Goal: Task Accomplishment & Management: Manage account settings

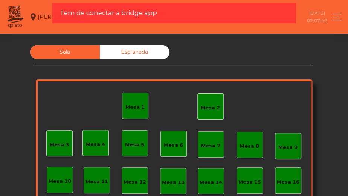
click at [128, 102] on div "Mesa 1" at bounding box center [135, 106] width 19 height 11
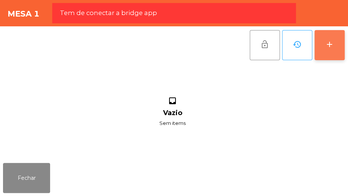
click at [343, 41] on button "add" at bounding box center [330, 45] width 30 height 30
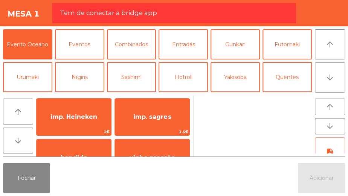
scroll to position [37, 0]
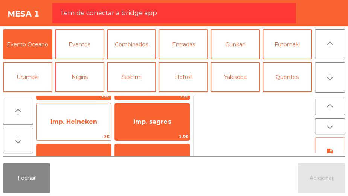
click at [99, 129] on span "imp. Heineken" at bounding box center [74, 122] width 75 height 20
click at [96, 129] on span "imp. Heineken" at bounding box center [74, 122] width 75 height 20
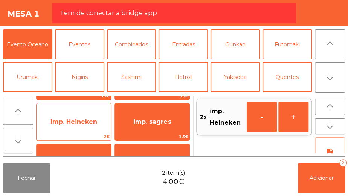
click at [83, 127] on span "imp. Heineken" at bounding box center [74, 122] width 75 height 20
click at [87, 129] on span "imp. Heineken" at bounding box center [74, 122] width 75 height 20
click at [84, 130] on span "imp. Heineken" at bounding box center [74, 122] width 75 height 20
click at [85, 131] on span "imp. Heineken" at bounding box center [74, 122] width 75 height 20
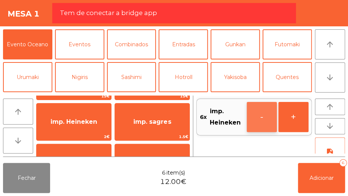
click at [256, 118] on button "-" at bounding box center [262, 117] width 30 height 30
click at [268, 119] on button "-" at bounding box center [262, 117] width 30 height 30
click at [271, 118] on button "-" at bounding box center [262, 117] width 30 height 30
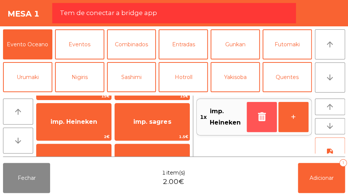
click at [270, 116] on button "button" at bounding box center [262, 117] width 30 height 30
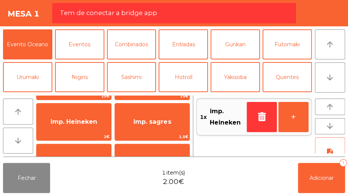
click at [268, 116] on div "1x imp. Heineken +" at bounding box center [254, 126] width 116 height 61
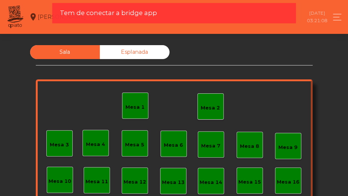
click at [214, 104] on div "Mesa 2" at bounding box center [210, 108] width 19 height 8
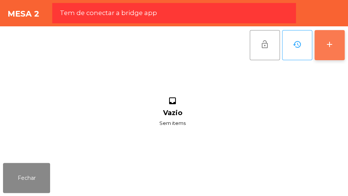
click at [323, 58] on button "add" at bounding box center [330, 45] width 30 height 30
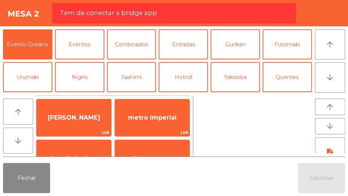
scroll to position [19, 0]
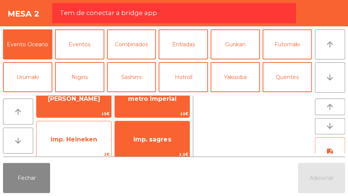
click at [80, 147] on span "imp. Heineken" at bounding box center [74, 140] width 75 height 20
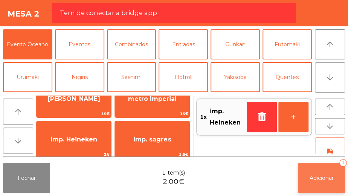
click at [320, 179] on span "Adicionar" at bounding box center [322, 178] width 24 height 7
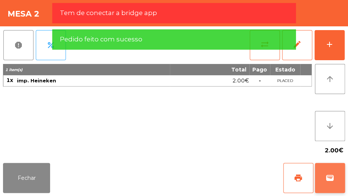
click at [333, 177] on span "wallet" at bounding box center [330, 178] width 9 height 9
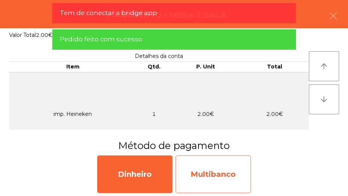
click at [230, 173] on div "Multibanco" at bounding box center [213, 175] width 75 height 38
select select "**"
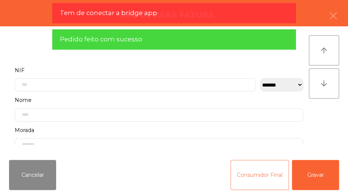
click at [247, 182] on button "Consumidor Final" at bounding box center [260, 175] width 58 height 30
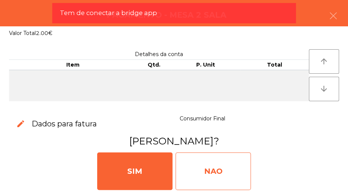
click at [230, 171] on div "NAO" at bounding box center [213, 172] width 75 height 38
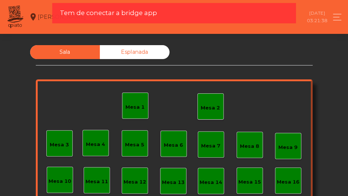
click at [211, 104] on div "Mesa 2" at bounding box center [210, 108] width 19 height 8
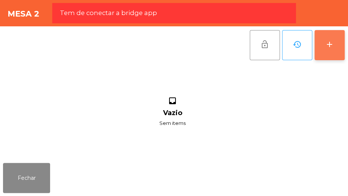
click at [328, 43] on div "add" at bounding box center [329, 44] width 9 height 9
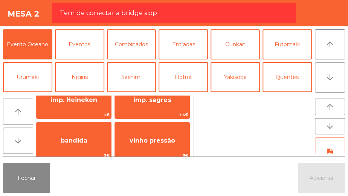
scroll to position [61, 0]
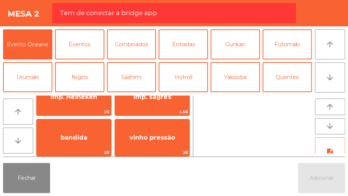
click at [89, 94] on div "arrow_upward arrow_downward [PERSON_NAME] 15€ metro Imperial 15€ imp. Heineken …" at bounding box center [174, 126] width 348 height 67
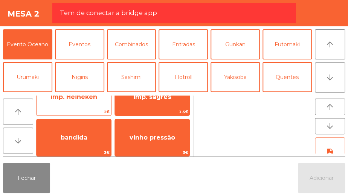
click at [81, 105] on span "imp. Heineken" at bounding box center [74, 97] width 75 height 20
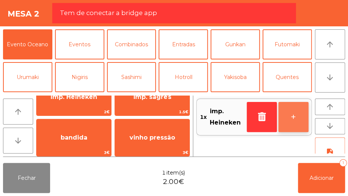
click at [302, 118] on button "+" at bounding box center [294, 117] width 30 height 30
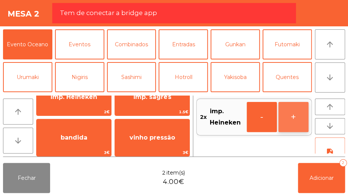
click at [290, 119] on button "+" at bounding box center [294, 117] width 30 height 30
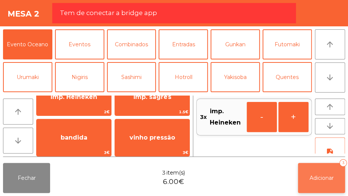
click at [317, 172] on button "Adicionar 3" at bounding box center [321, 178] width 47 height 30
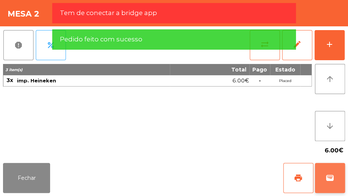
click at [329, 172] on button "wallet" at bounding box center [330, 178] width 30 height 30
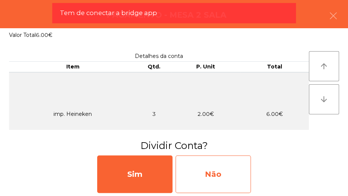
click at [230, 180] on div "Não" at bounding box center [213, 175] width 75 height 38
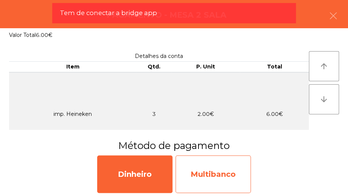
click at [219, 177] on div "Multibanco" at bounding box center [213, 175] width 75 height 38
select select "**"
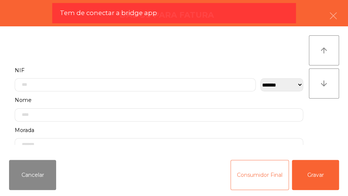
click at [249, 178] on button "Consumidor Final" at bounding box center [260, 175] width 58 height 30
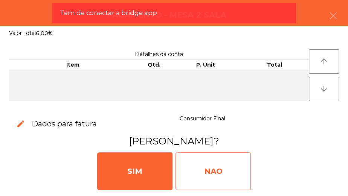
click at [221, 168] on div "NAO" at bounding box center [213, 172] width 75 height 38
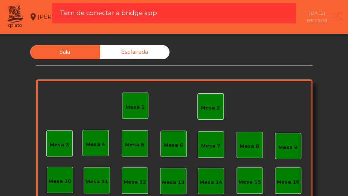
click at [219, 109] on div "Mesa 2" at bounding box center [211, 106] width 26 height 26
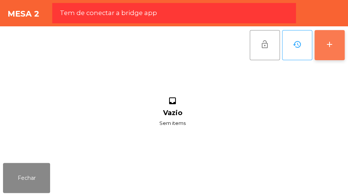
click at [320, 47] on button "add" at bounding box center [330, 45] width 30 height 30
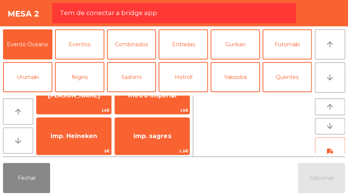
scroll to position [26, 0]
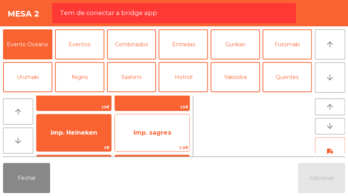
click at [167, 141] on span "imp. sagres" at bounding box center [152, 133] width 75 height 20
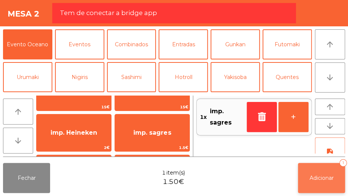
click at [327, 188] on button "Adicionar 1" at bounding box center [321, 178] width 47 height 30
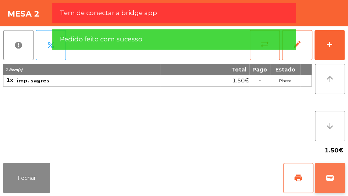
click at [332, 178] on span "wallet" at bounding box center [330, 178] width 9 height 9
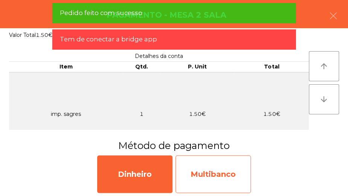
click at [226, 176] on div "Multibanco" at bounding box center [213, 175] width 75 height 38
select select "**"
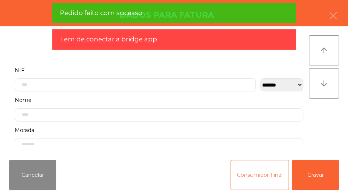
click at [241, 175] on button "Consumidor Final" at bounding box center [260, 175] width 58 height 30
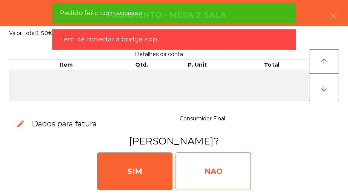
click at [223, 169] on div "NAO" at bounding box center [213, 172] width 75 height 38
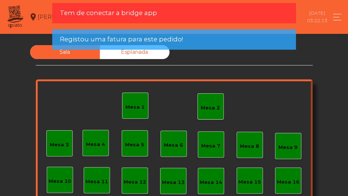
click at [130, 110] on div "Mesa 1" at bounding box center [135, 108] width 19 height 8
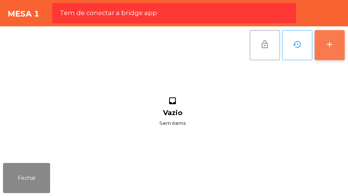
click at [317, 42] on button "add" at bounding box center [330, 45] width 30 height 30
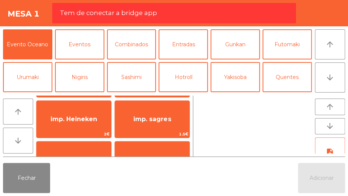
scroll to position [40, 0]
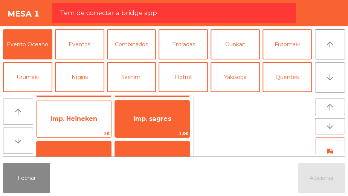
click at [75, 123] on span "imp. Heineken" at bounding box center [74, 119] width 75 height 20
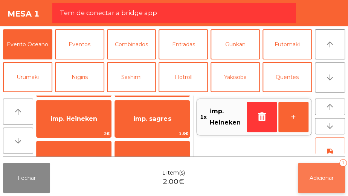
click at [326, 169] on button "Adicionar 1" at bounding box center [321, 178] width 47 height 30
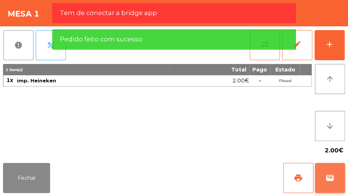
click at [329, 180] on span "wallet" at bounding box center [330, 178] width 9 height 9
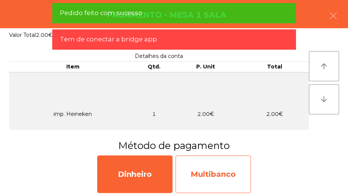
click at [228, 170] on div "Multibanco" at bounding box center [213, 175] width 75 height 38
select select "**"
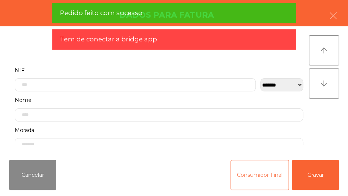
click at [250, 181] on button "Consumidor Final" at bounding box center [260, 175] width 58 height 30
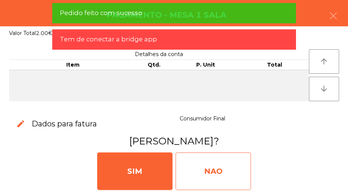
click at [219, 164] on div "NAO" at bounding box center [213, 172] width 75 height 38
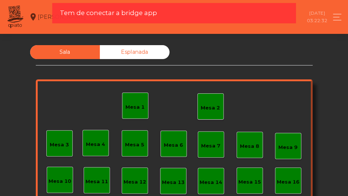
click at [211, 107] on div "Mesa 2" at bounding box center [210, 108] width 19 height 8
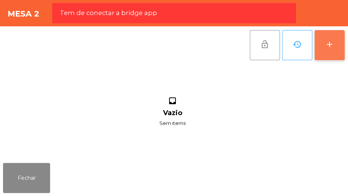
click at [327, 42] on div "add" at bounding box center [329, 44] width 9 height 9
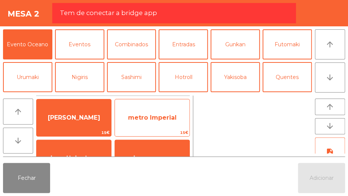
click at [161, 119] on span "metro Imperial" at bounding box center [152, 117] width 49 height 7
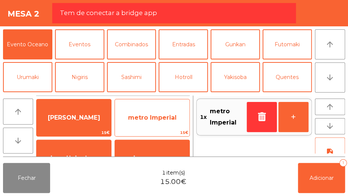
click at [162, 127] on span "metro Imperial" at bounding box center [152, 118] width 75 height 20
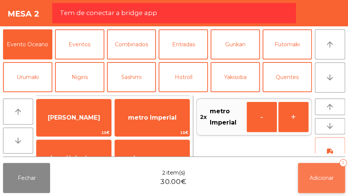
click at [328, 182] on button "Adicionar 2" at bounding box center [321, 178] width 47 height 30
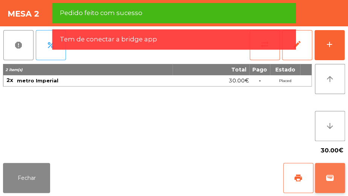
click at [329, 179] on span "wallet" at bounding box center [330, 178] width 9 height 9
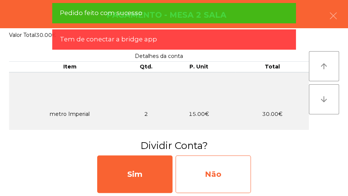
click at [235, 180] on div "Não" at bounding box center [213, 175] width 75 height 38
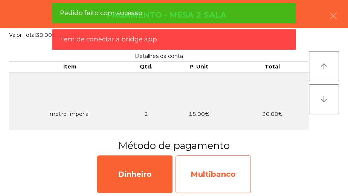
click at [220, 179] on div "Multibanco" at bounding box center [213, 175] width 75 height 38
select select "**"
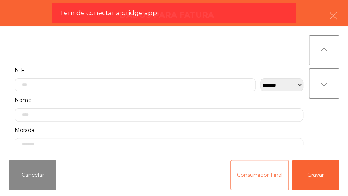
click at [246, 174] on button "Consumidor Final" at bounding box center [260, 175] width 58 height 30
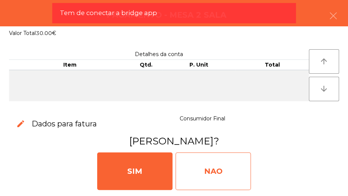
click at [220, 172] on div "NAO" at bounding box center [213, 172] width 75 height 38
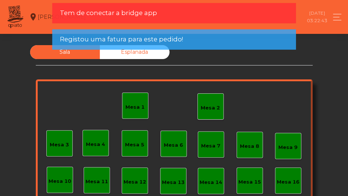
click at [204, 110] on div "Mesa 2" at bounding box center [210, 108] width 19 height 8
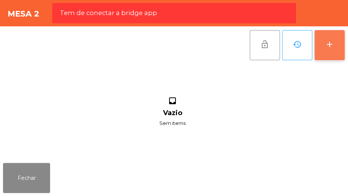
click at [334, 46] on button "add" at bounding box center [330, 45] width 30 height 30
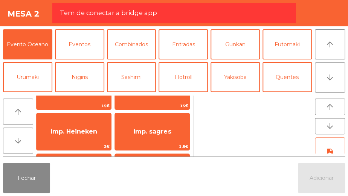
scroll to position [34, 0]
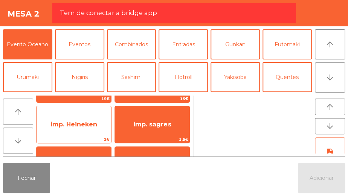
click at [97, 130] on span "imp. Heineken" at bounding box center [74, 125] width 75 height 20
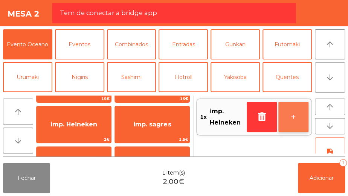
click at [295, 125] on button "+" at bounding box center [294, 117] width 30 height 30
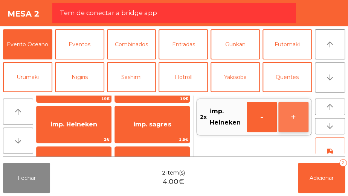
click at [296, 124] on button "+" at bounding box center [294, 117] width 30 height 30
click at [291, 123] on button "+" at bounding box center [294, 117] width 30 height 30
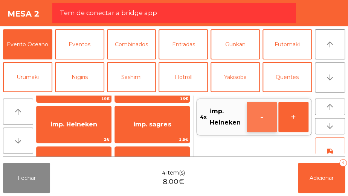
click at [259, 120] on button "-" at bounding box center [262, 117] width 30 height 30
click at [259, 126] on button "-" at bounding box center [262, 117] width 30 height 30
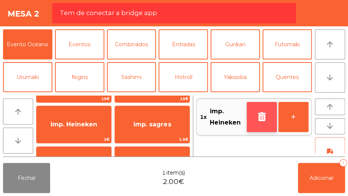
click at [261, 118] on icon "button" at bounding box center [261, 116] width 11 height 9
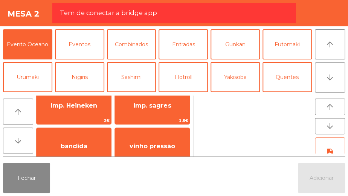
scroll to position [56, 0]
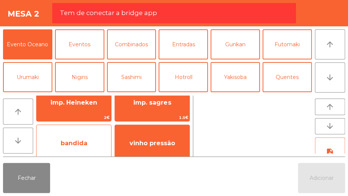
click at [92, 144] on span "bandida" at bounding box center [74, 143] width 75 height 20
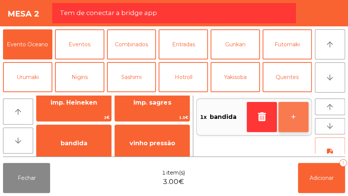
click at [290, 118] on button "+" at bounding box center [294, 117] width 30 height 30
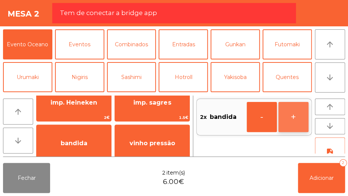
click at [293, 115] on button "+" at bounding box center [294, 117] width 30 height 30
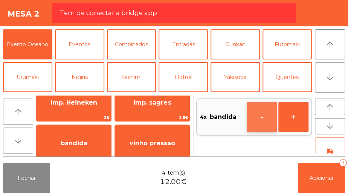
click at [255, 119] on button "-" at bounding box center [262, 117] width 30 height 30
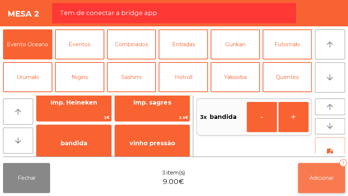
click at [321, 175] on span "Adicionar" at bounding box center [322, 178] width 24 height 7
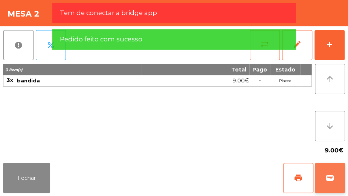
click at [326, 181] on span "wallet" at bounding box center [330, 178] width 9 height 9
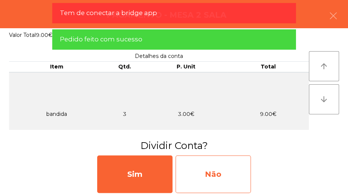
click at [239, 174] on div "Não" at bounding box center [213, 175] width 75 height 38
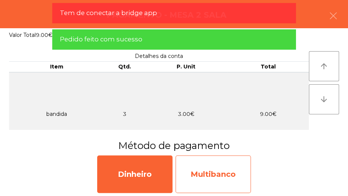
click at [219, 174] on div "Multibanco" at bounding box center [213, 175] width 75 height 38
select select "**"
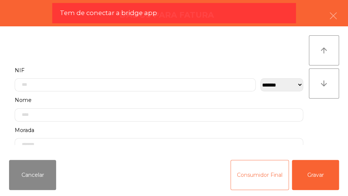
click at [247, 182] on button "Consumidor Final" at bounding box center [260, 175] width 58 height 30
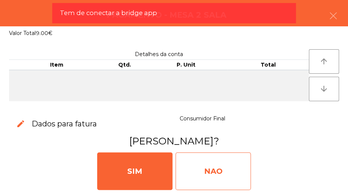
click at [224, 169] on div "NAO" at bounding box center [213, 172] width 75 height 38
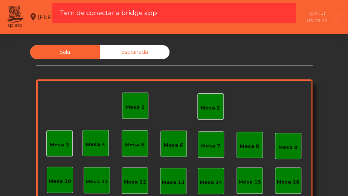
click at [208, 101] on div "Mesa 2" at bounding box center [210, 106] width 19 height 11
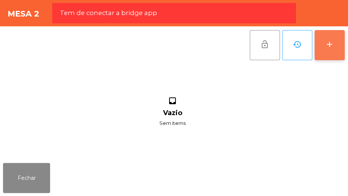
click at [337, 50] on button "add" at bounding box center [330, 45] width 30 height 30
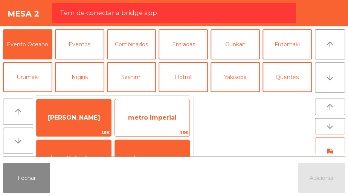
click at [162, 118] on span "metro Imperial" at bounding box center [152, 117] width 49 height 7
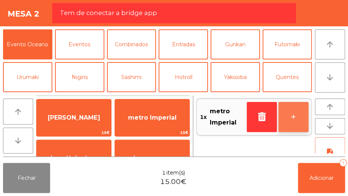
click at [288, 106] on button "+" at bounding box center [294, 117] width 30 height 30
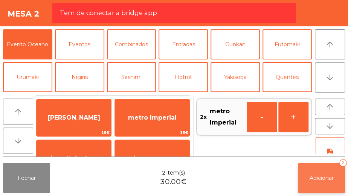
click at [328, 181] on span "Adicionar" at bounding box center [322, 178] width 24 height 7
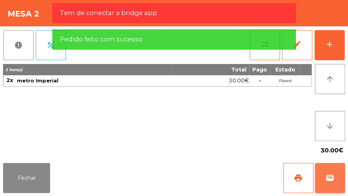
click at [336, 181] on button "wallet" at bounding box center [330, 178] width 30 height 30
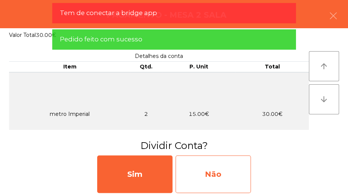
click at [238, 180] on div "Não" at bounding box center [213, 175] width 75 height 38
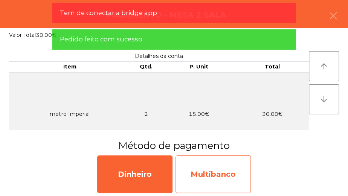
click at [237, 173] on div "Multibanco" at bounding box center [213, 175] width 75 height 38
select select "**"
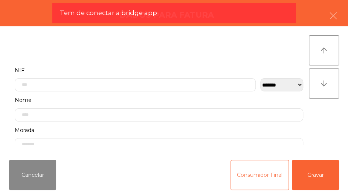
click at [233, 187] on button "Consumidor Final" at bounding box center [260, 175] width 58 height 30
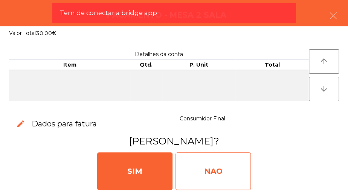
click at [230, 158] on div "NAO" at bounding box center [213, 172] width 75 height 38
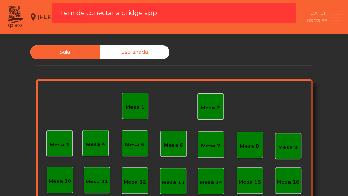
click at [204, 105] on div "Mesa 2" at bounding box center [210, 108] width 19 height 8
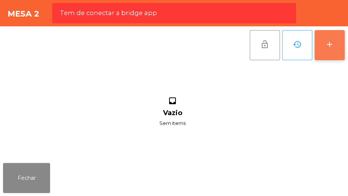
click at [327, 49] on button "add" at bounding box center [330, 45] width 30 height 30
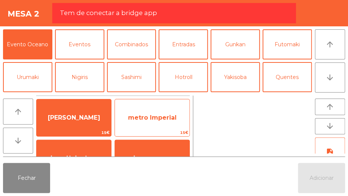
click at [164, 125] on span "metro Imperial" at bounding box center [152, 118] width 75 height 20
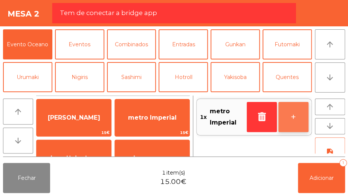
click at [285, 121] on button "+" at bounding box center [294, 117] width 30 height 30
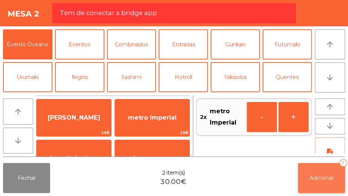
click at [310, 180] on span "Adicionar" at bounding box center [322, 178] width 24 height 7
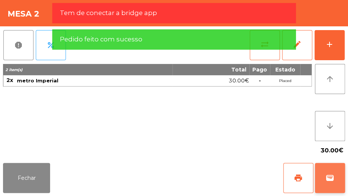
click at [326, 171] on button "wallet" at bounding box center [330, 178] width 30 height 30
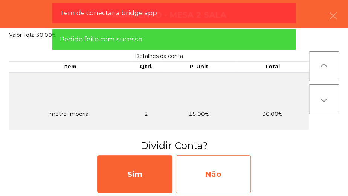
click at [233, 181] on div "Não" at bounding box center [213, 175] width 75 height 38
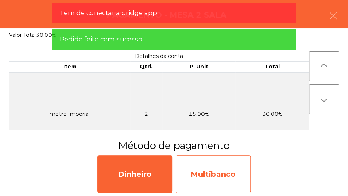
click at [226, 178] on div "Multibanco" at bounding box center [213, 175] width 75 height 38
select select "**"
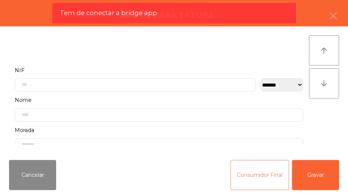
click at [246, 181] on button "Consumidor Final" at bounding box center [260, 175] width 58 height 30
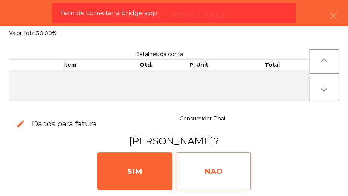
click at [218, 169] on div "NAO" at bounding box center [213, 172] width 75 height 38
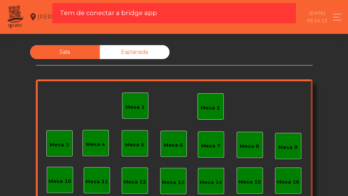
click at [136, 107] on div "Mesa 1" at bounding box center [135, 108] width 19 height 8
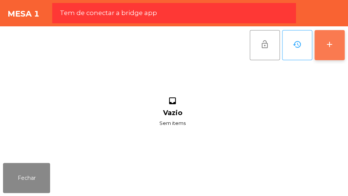
click at [335, 55] on button "add" at bounding box center [330, 45] width 30 height 30
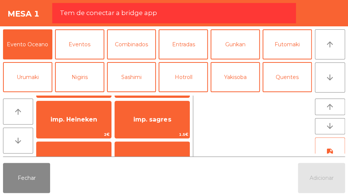
scroll to position [42, 0]
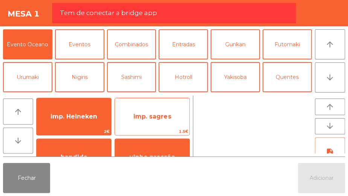
click at [169, 119] on span "imp. sagres" at bounding box center [152, 116] width 38 height 7
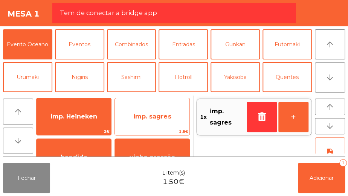
click at [170, 119] on span "imp. sagres" at bounding box center [152, 117] width 75 height 20
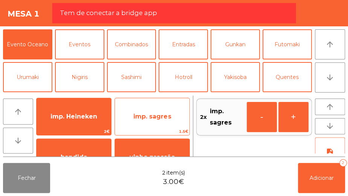
click at [170, 118] on span "imp. sagres" at bounding box center [152, 116] width 38 height 7
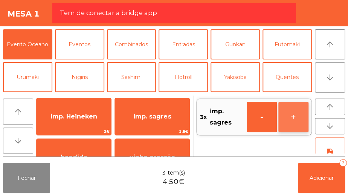
click at [293, 119] on button "+" at bounding box center [294, 117] width 30 height 30
click at [294, 117] on button "+" at bounding box center [294, 117] width 30 height 30
click at [298, 121] on button "+" at bounding box center [294, 117] width 30 height 30
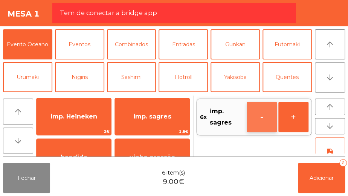
click at [260, 121] on button "-" at bounding box center [262, 117] width 30 height 30
click at [260, 119] on button "-" at bounding box center [262, 117] width 30 height 30
click at [259, 118] on button "-" at bounding box center [262, 117] width 30 height 30
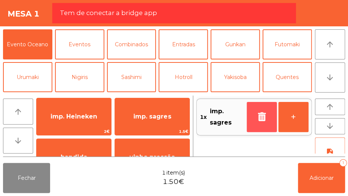
click at [259, 118] on icon "button" at bounding box center [261, 116] width 11 height 9
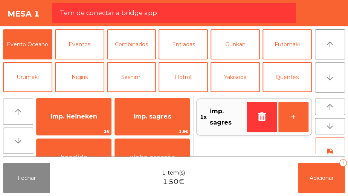
click at [260, 119] on div "1x imp. sagres +" at bounding box center [254, 126] width 116 height 61
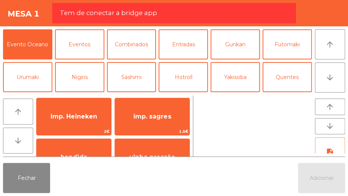
click at [260, 119] on div at bounding box center [254, 126] width 116 height 61
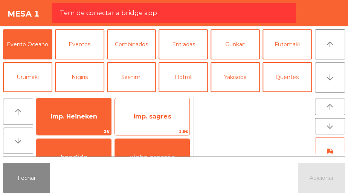
click at [180, 112] on span "imp. sagres" at bounding box center [152, 117] width 75 height 20
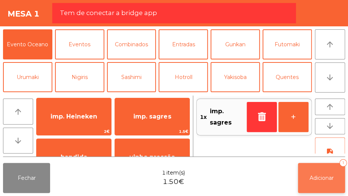
click at [326, 180] on span "Adicionar" at bounding box center [322, 178] width 24 height 7
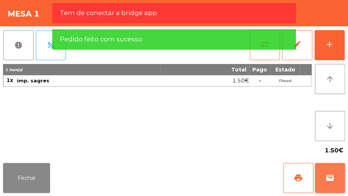
click at [332, 181] on span "wallet" at bounding box center [330, 178] width 9 height 9
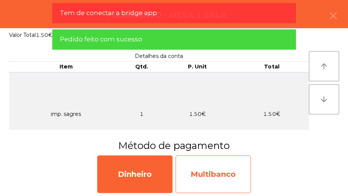
click at [227, 170] on div "Multibanco" at bounding box center [213, 175] width 75 height 38
select select "**"
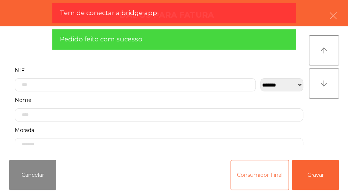
click at [253, 171] on button "Consumidor Final" at bounding box center [260, 175] width 58 height 30
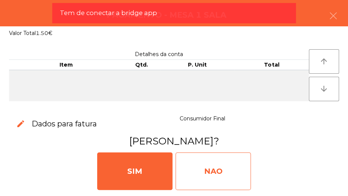
click at [230, 172] on div "NAO" at bounding box center [213, 172] width 75 height 38
